Goal: Task Accomplishment & Management: Complete application form

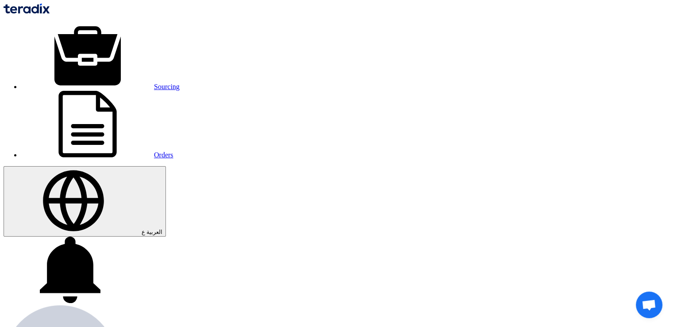
paste input "ABB DRIVES"
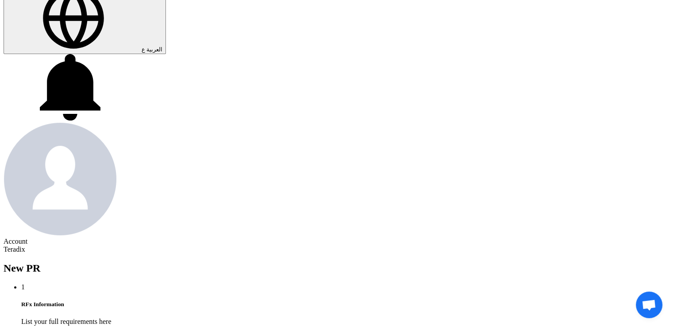
scroll to position [182, 0]
type input "ABB DRIVES"
type input "[DATE]"
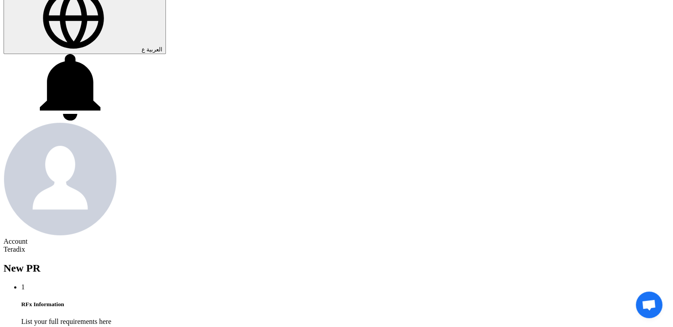
type input "[DATE]"
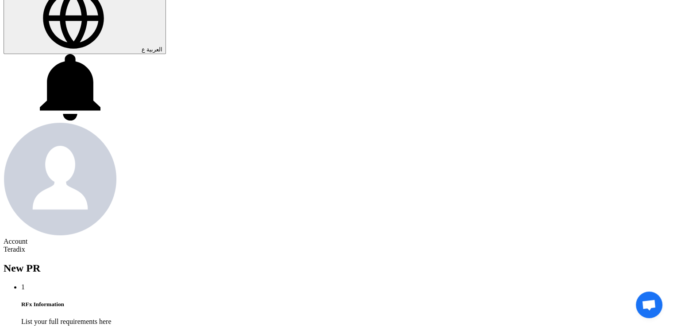
type input "[DATE]"
type input "11"
type input "59"
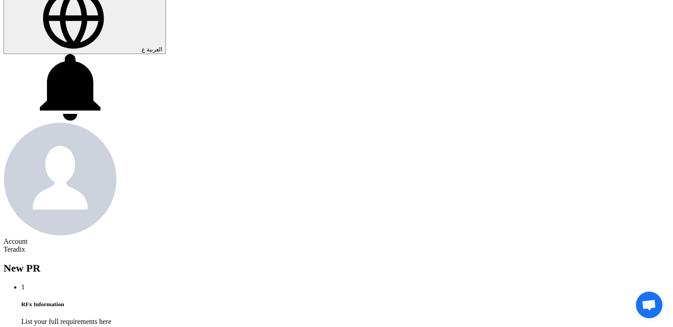
type input "11"
type input "59"
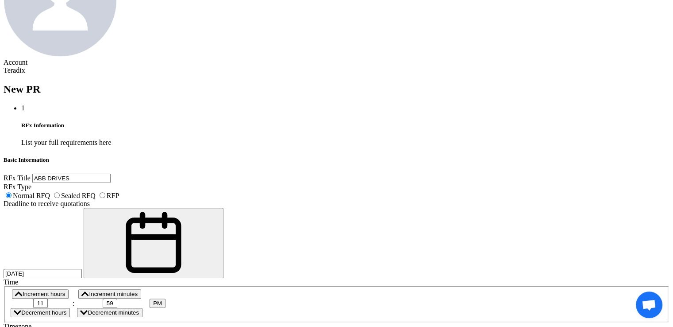
scroll to position [378, 0]
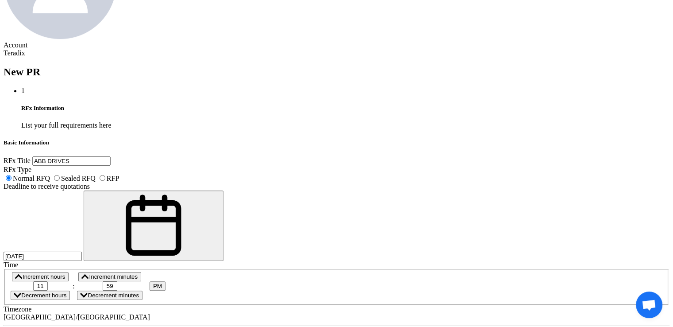
paste textarea "Musaied ASGHAR [EMAIL_ADDRESS][DOMAIN_NAME] [PHONE_NUMBER](Work) Saudi TOTAL Pe…"
paste textarea "Category Procurement Manager"
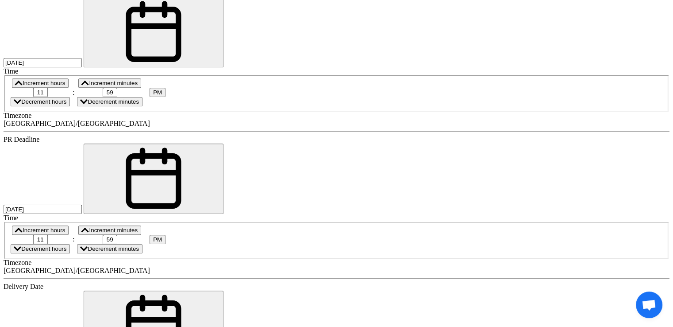
scroll to position [588, 0]
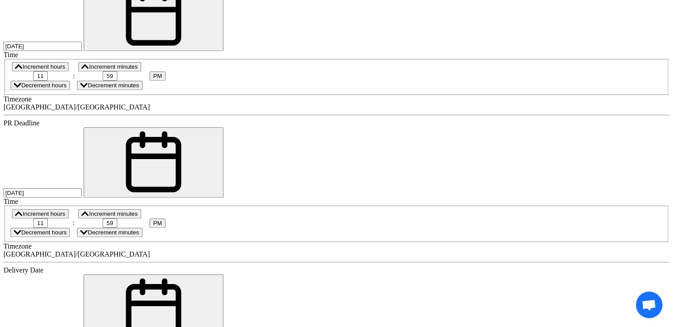
type textarea "Musaied ASGHAR Category Procurement Manager [EMAIL_ADDRESS][DOMAIN_NAME] [PHONE…"
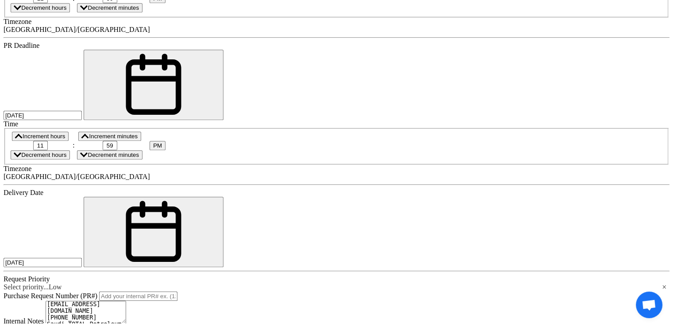
scroll to position [667, 0]
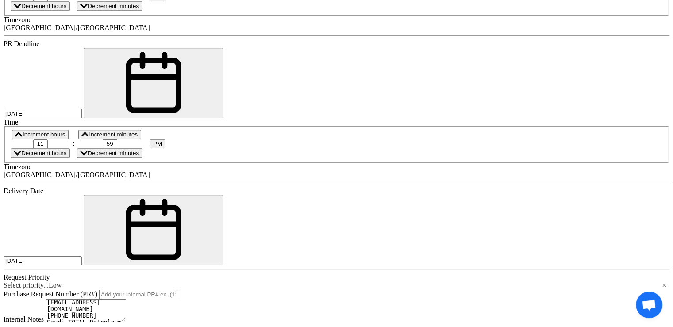
paste div
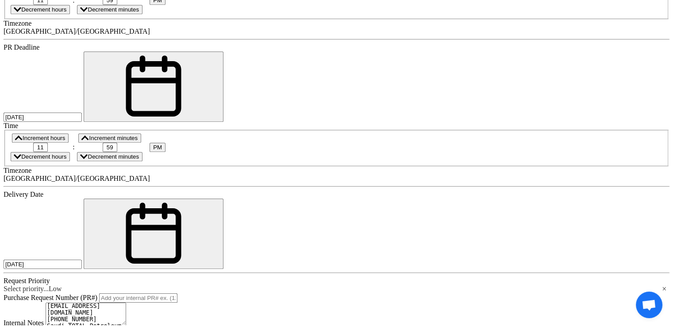
type input "1"
paste div
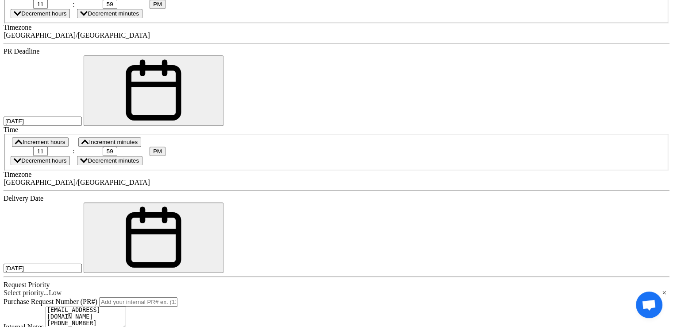
type input "1"
paste div
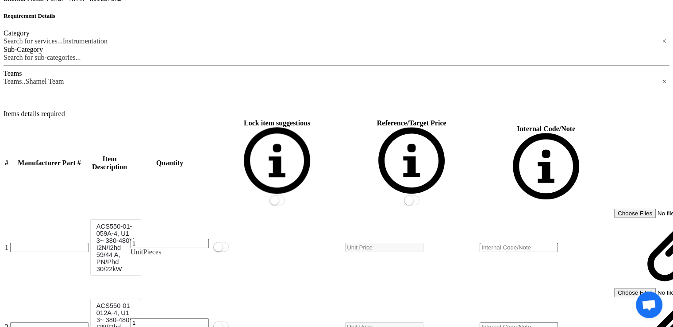
scroll to position [1090, 0]
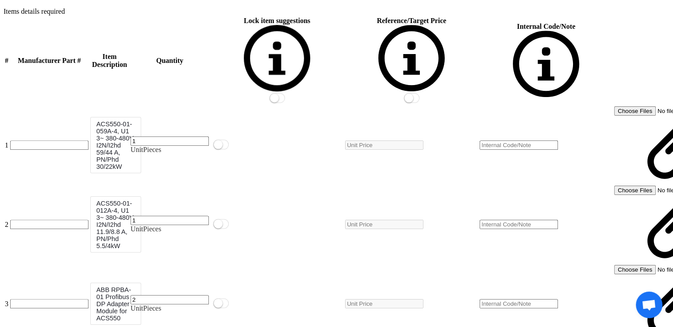
type input "2"
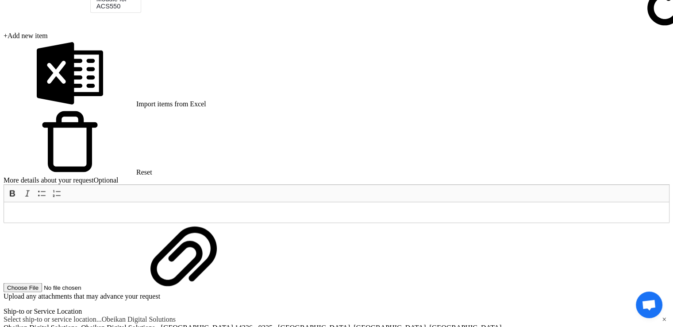
scroll to position [1403, 0]
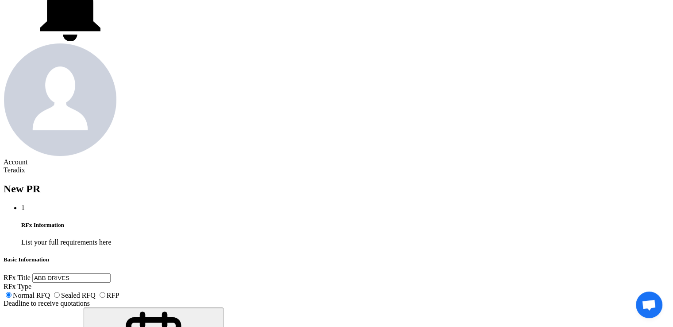
scroll to position [0, 0]
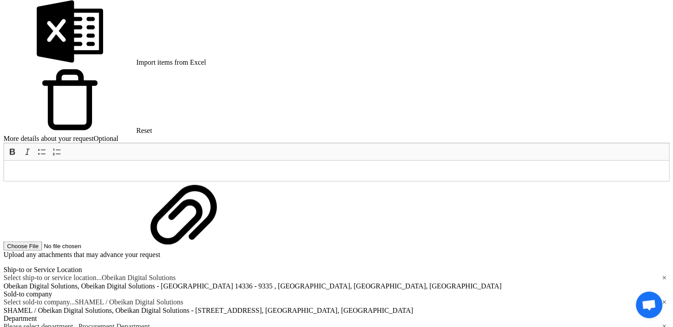
scroll to position [1446, 0]
